Goal: Information Seeking & Learning: Understand process/instructions

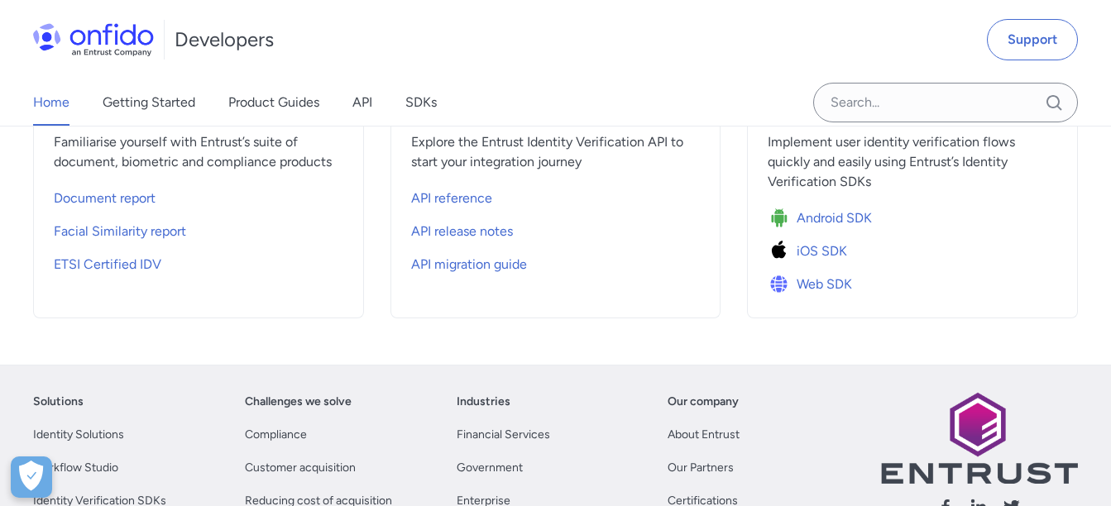
scroll to position [579, 0]
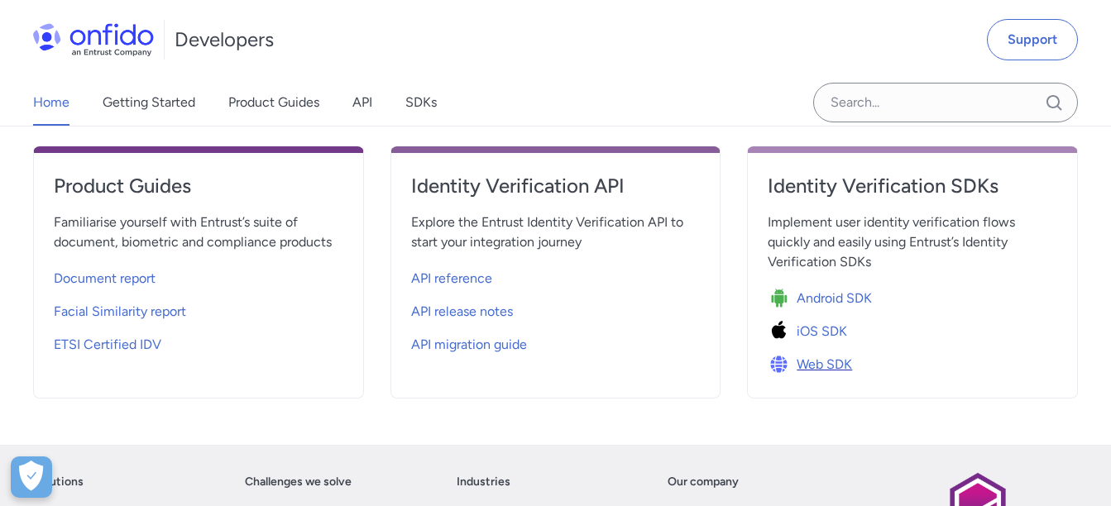
click at [812, 363] on span "Web SDK" at bounding box center [824, 365] width 55 height 20
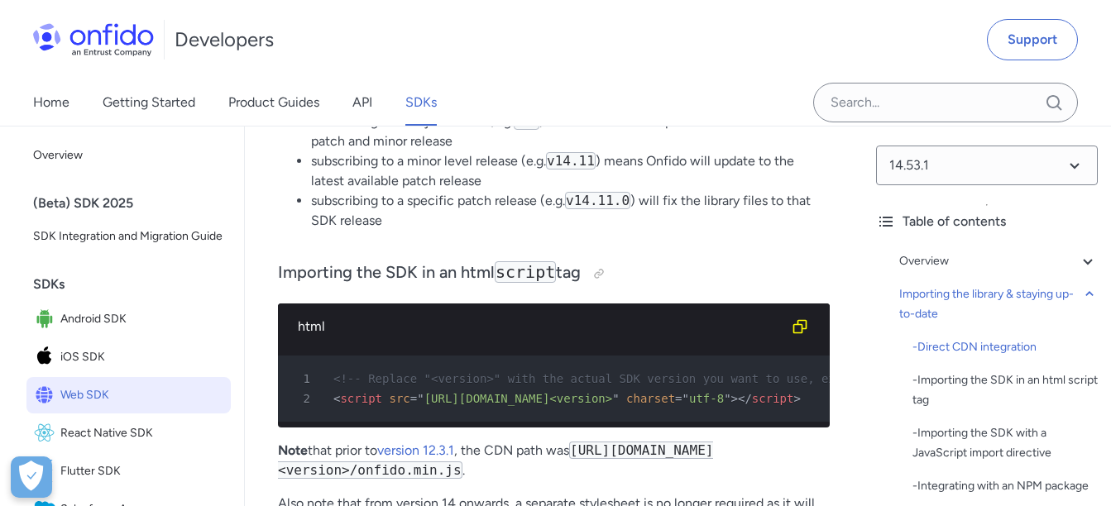
scroll to position [1738, 0]
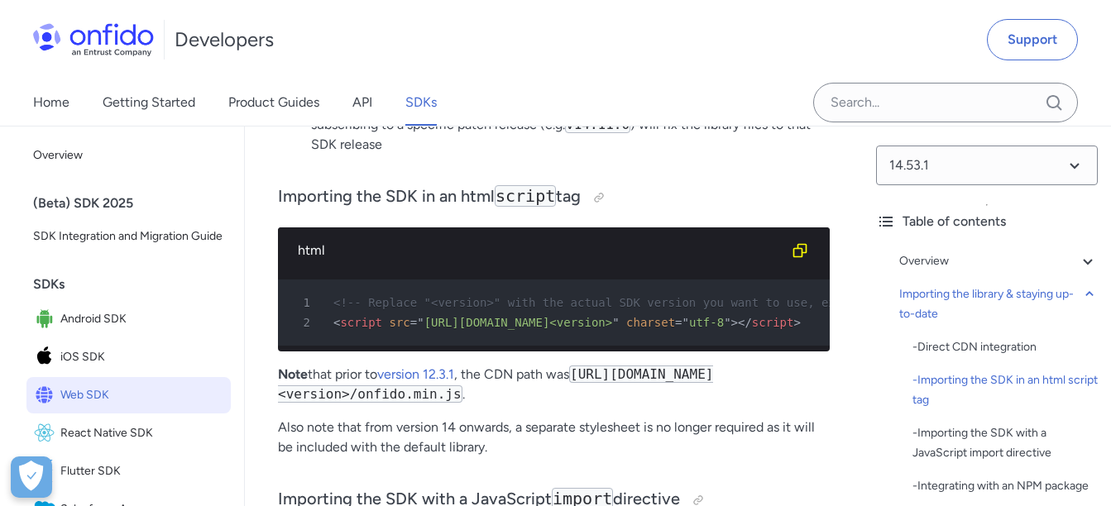
drag, startPoint x: 334, startPoint y: 320, endPoint x: 614, endPoint y: 319, distance: 279.7
click at [614, 319] on div "2 < script src = " [URL][DOMAIN_NAME]<version> " charset = " utf-8 " > </ scrip…" at bounding box center [546, 323] width 522 height 20
drag, startPoint x: 614, startPoint y: 319, endPoint x: 606, endPoint y: 333, distance: 16.3
click at [606, 333] on pre "1 <!-- Replace "<version>" with the actual SDK version you want to use, example…" at bounding box center [554, 313] width 552 height 66
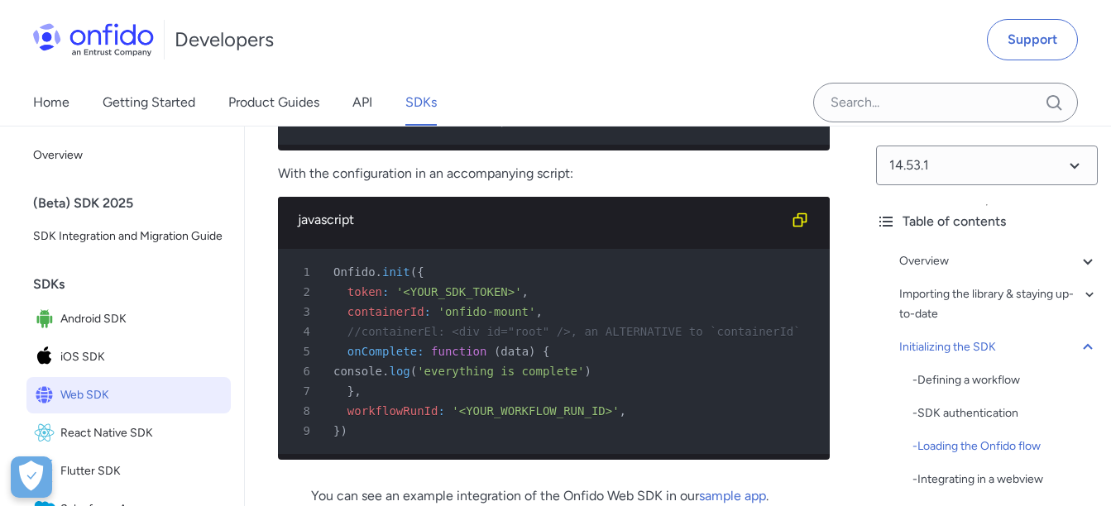
scroll to position [4551, 0]
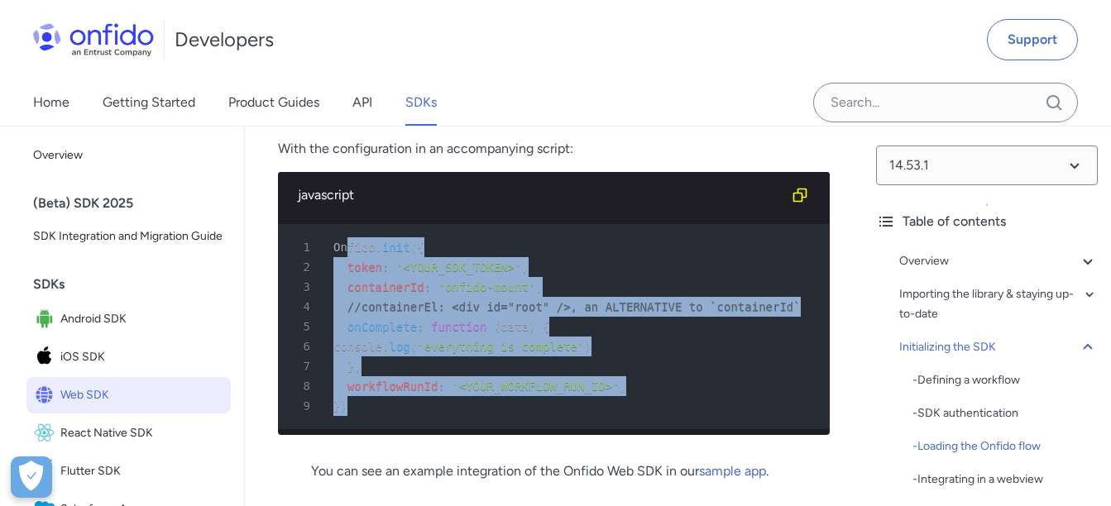
drag, startPoint x: 346, startPoint y: 310, endPoint x: 369, endPoint y: 466, distance: 157.3
click at [369, 429] on pre "1 Onfido . init ( { 2 token : '<YOUR_SDK_TOKEN>' , 3 containerId : 'onfido-moun…" at bounding box center [554, 326] width 552 height 205
drag, startPoint x: 369, startPoint y: 466, endPoint x: 580, endPoint y: 300, distance: 268.7
click at [583, 257] on div "1 Onfido . init ( {" at bounding box center [546, 247] width 522 height 20
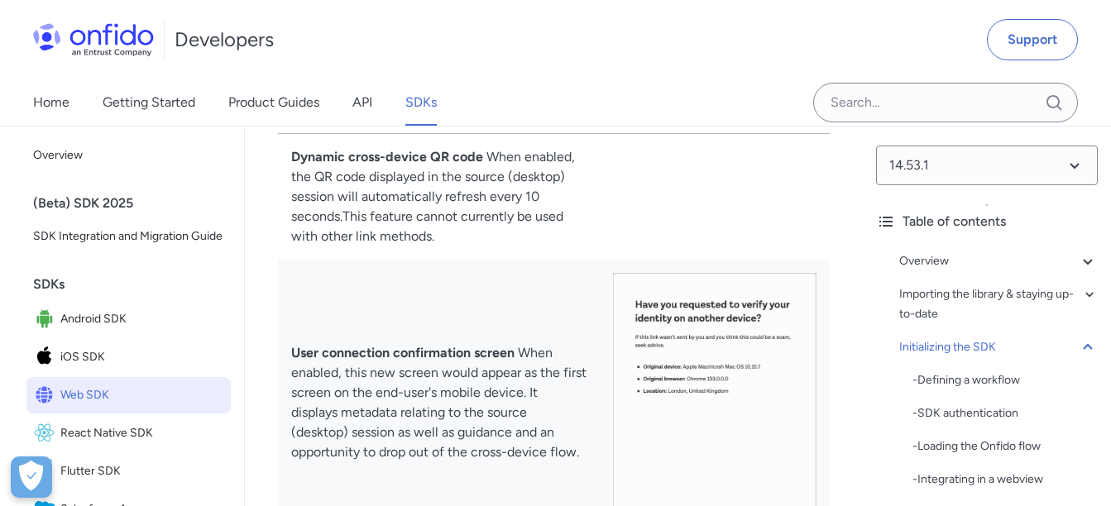
scroll to position [15804, 0]
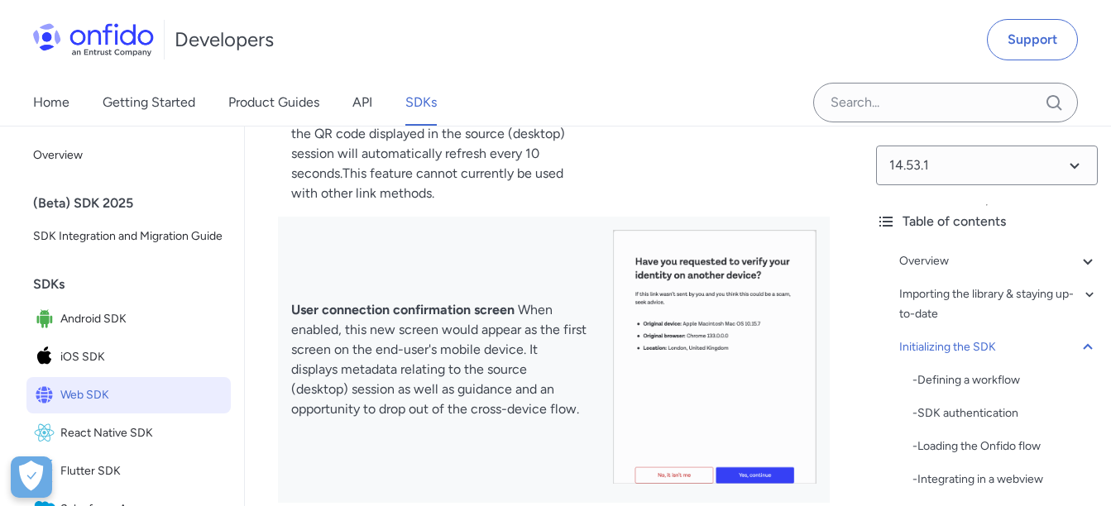
drag, startPoint x: 749, startPoint y: 228, endPoint x: 743, endPoint y: 240, distance: 13.7
